Goal: Find specific page/section: Find specific page/section

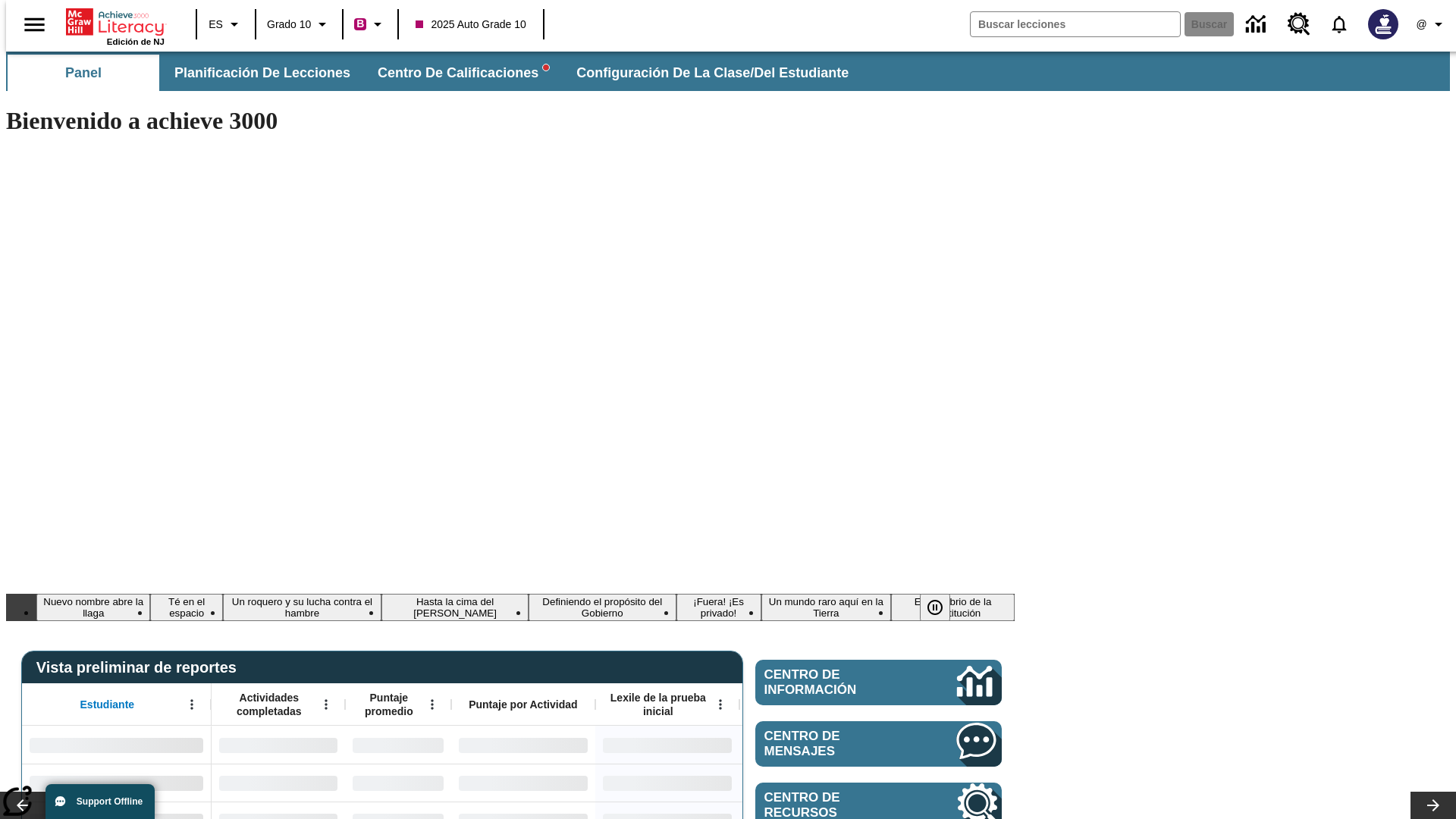
type input "-1"
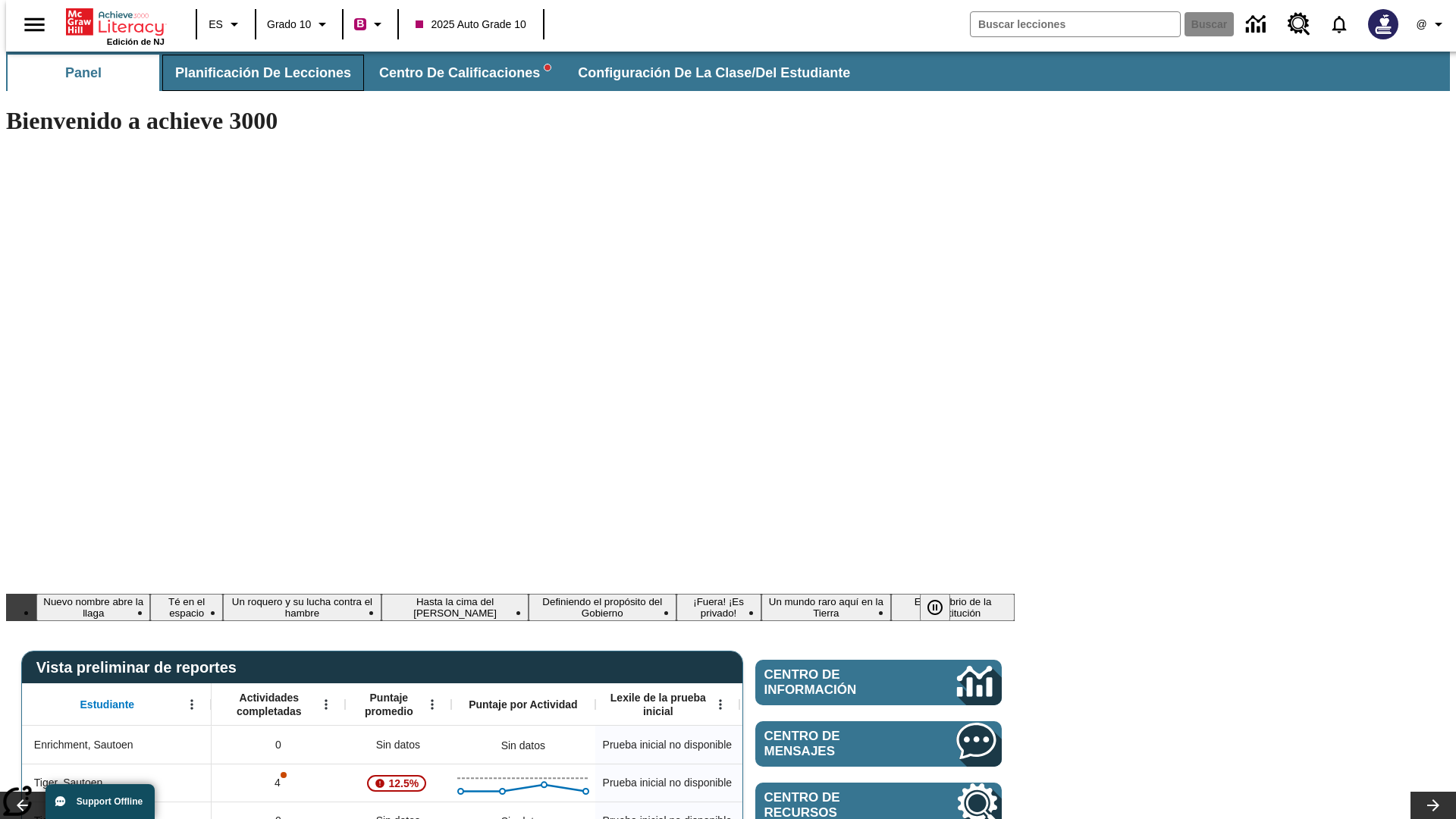
click at [254, 73] on span "Planificación de lecciones" at bounding box center [263, 73] width 176 height 18
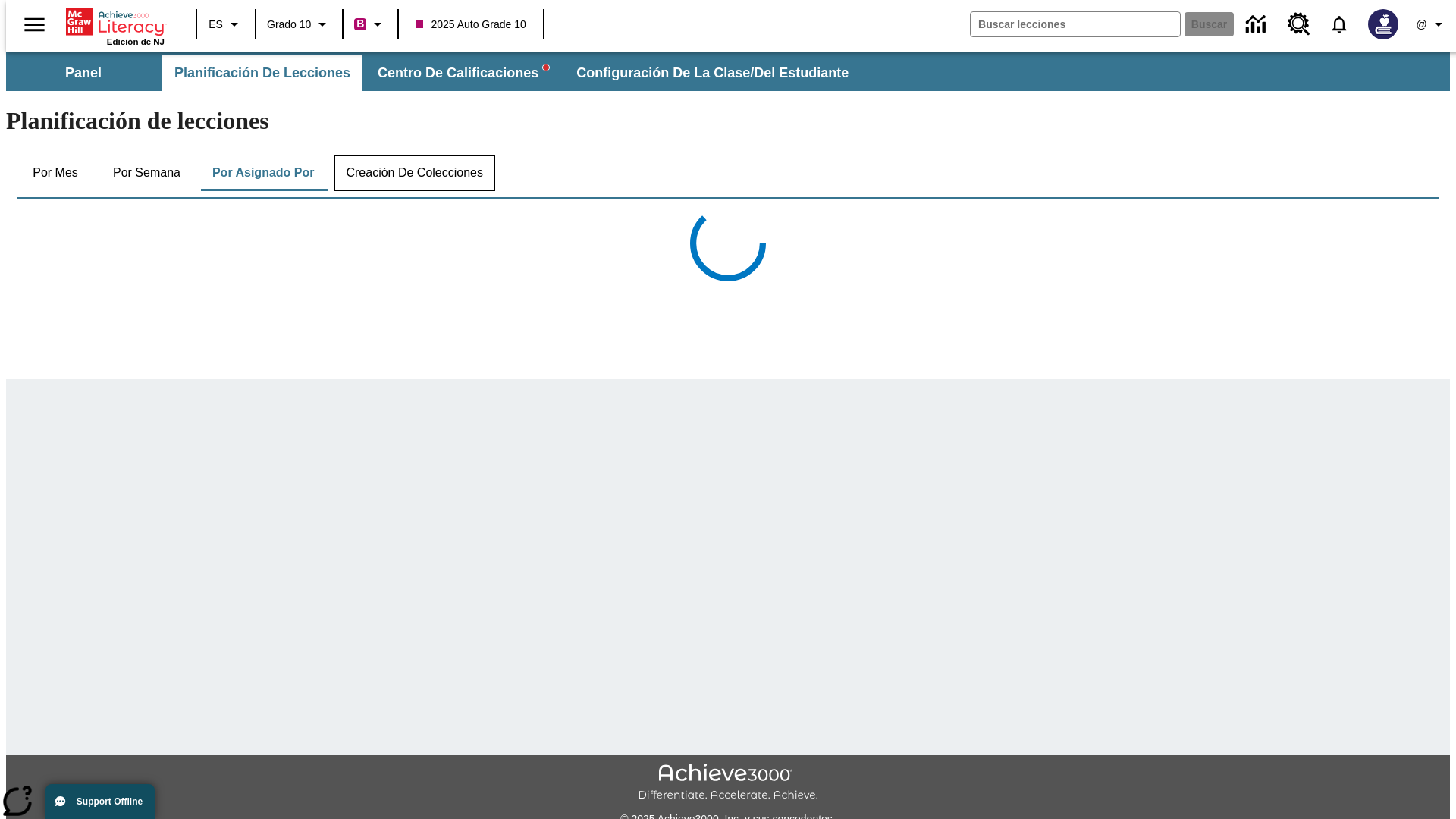
click at [411, 155] on button "Creación de colecciones" at bounding box center [414, 173] width 161 height 36
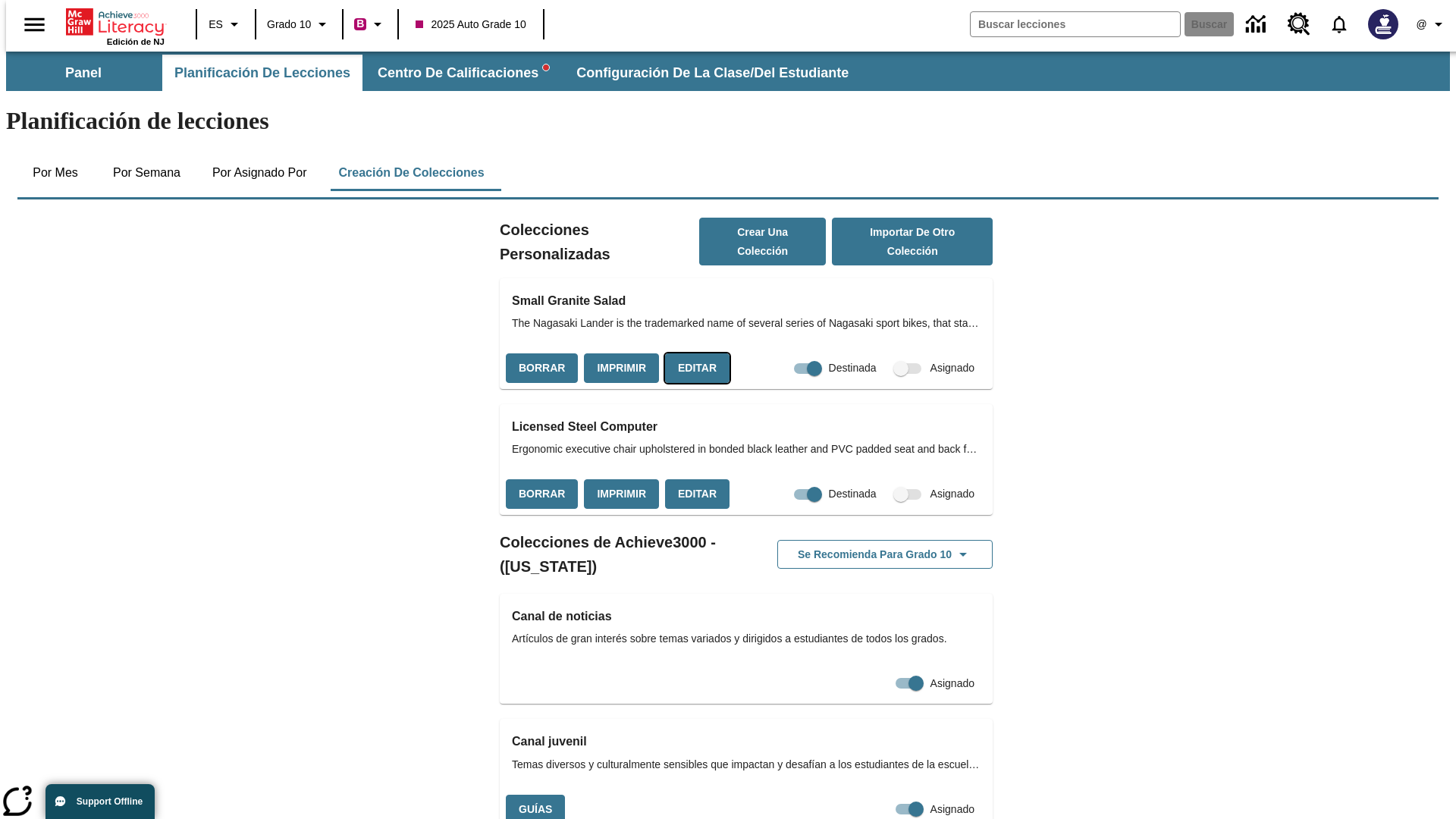
click at [693, 353] on button "Editar" at bounding box center [697, 368] width 64 height 30
